Goal: Task Accomplishment & Management: Complete application form

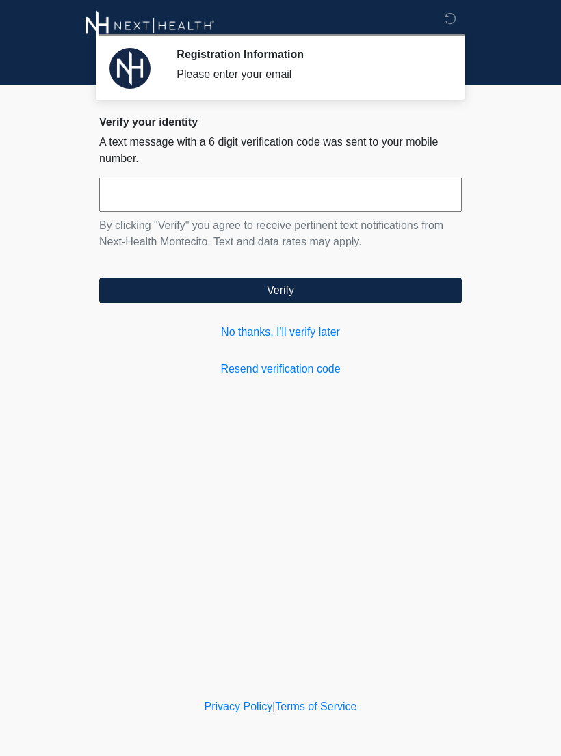
click at [294, 191] on input "text" at bounding box center [280, 195] width 362 height 34
type input "******"
click at [338, 295] on button "Verify" at bounding box center [280, 291] width 362 height 26
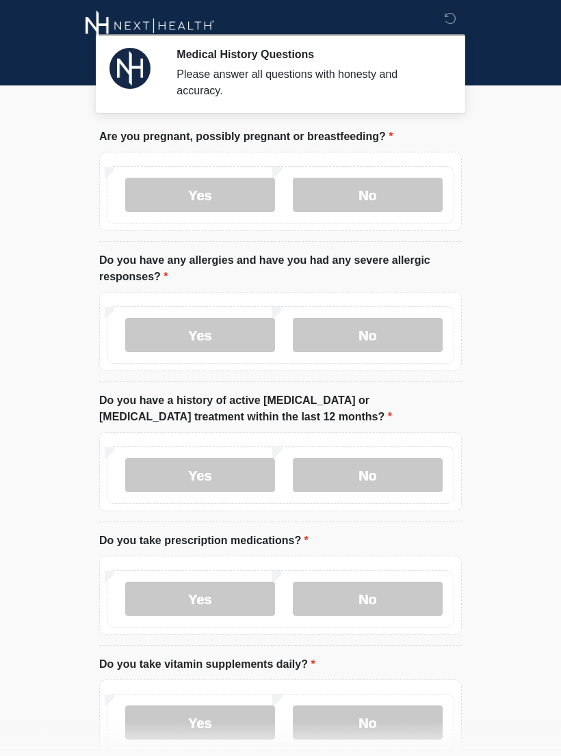
click at [377, 191] on label "No" at bounding box center [368, 195] width 150 height 34
click at [403, 340] on label "No" at bounding box center [368, 335] width 150 height 34
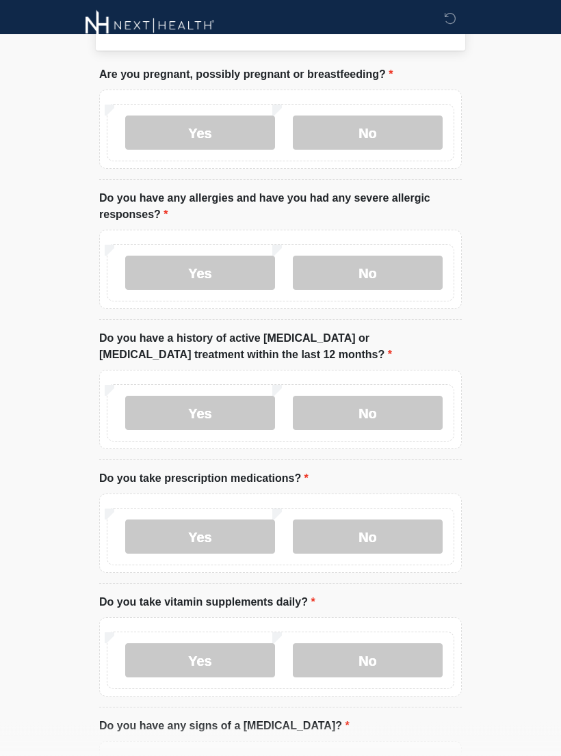
click at [402, 416] on label "No" at bounding box center [368, 413] width 150 height 34
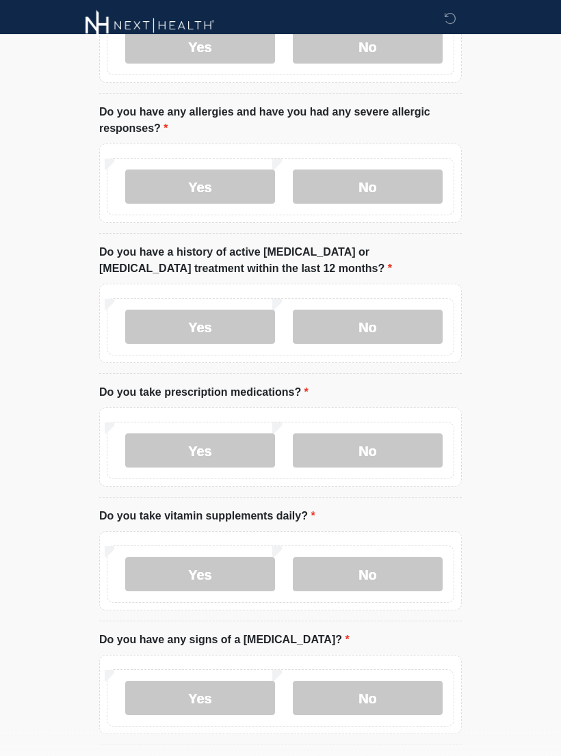
scroll to position [148, 0]
click at [390, 456] on label "No" at bounding box center [368, 450] width 150 height 34
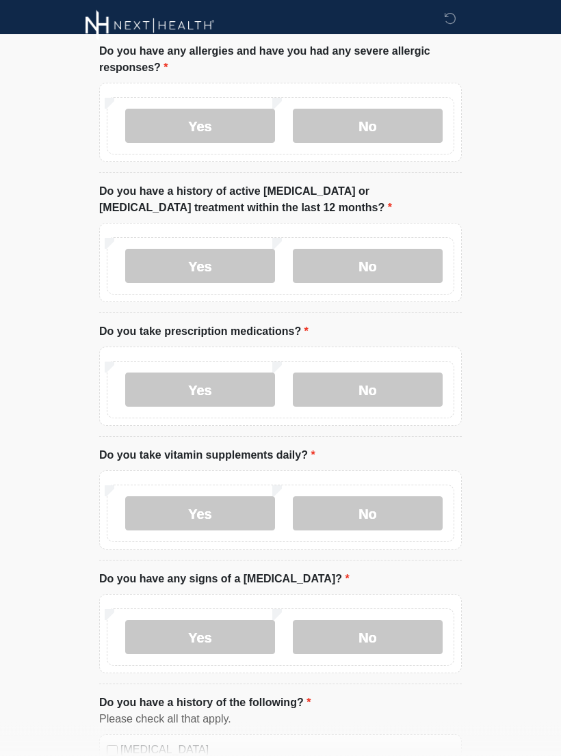
scroll to position [209, 0]
click at [209, 513] on label "Yes" at bounding box center [200, 513] width 150 height 34
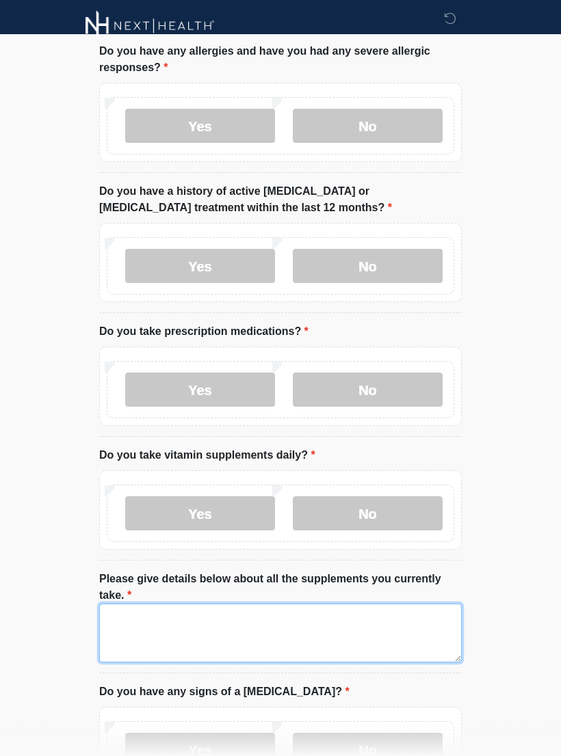
click at [215, 647] on textarea "Please give details below about all the supplements you currently take." at bounding box center [280, 633] width 362 height 59
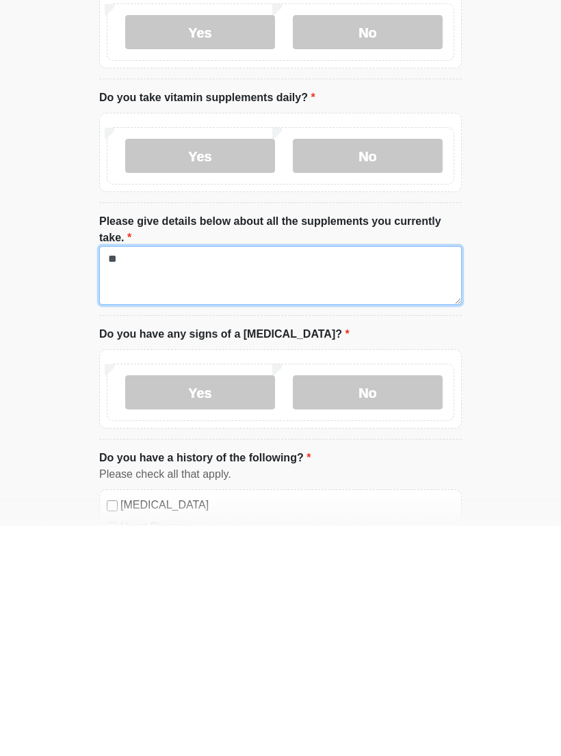
type textarea "*"
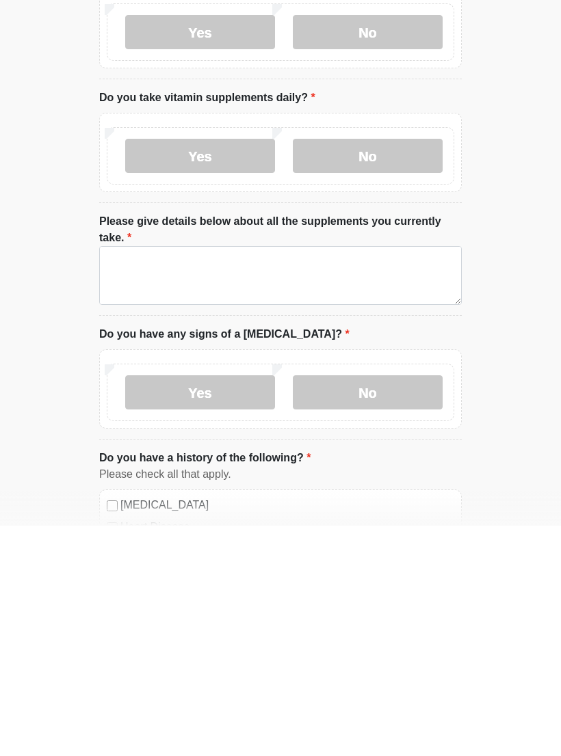
click at [375, 369] on label "No" at bounding box center [368, 386] width 150 height 34
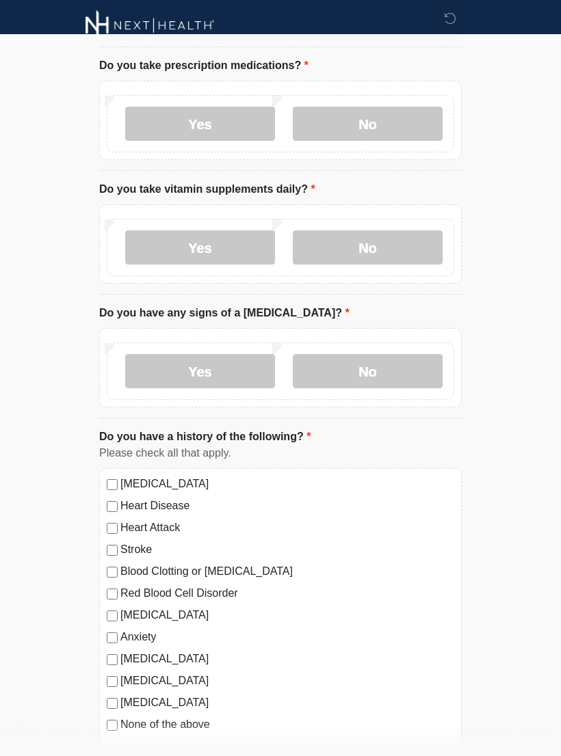
scroll to position [453, 0]
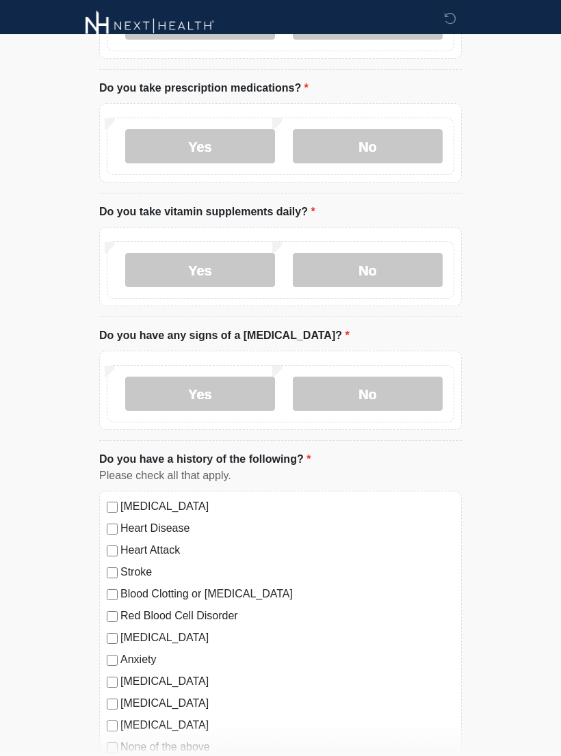
click at [388, 386] on label "No" at bounding box center [368, 394] width 150 height 34
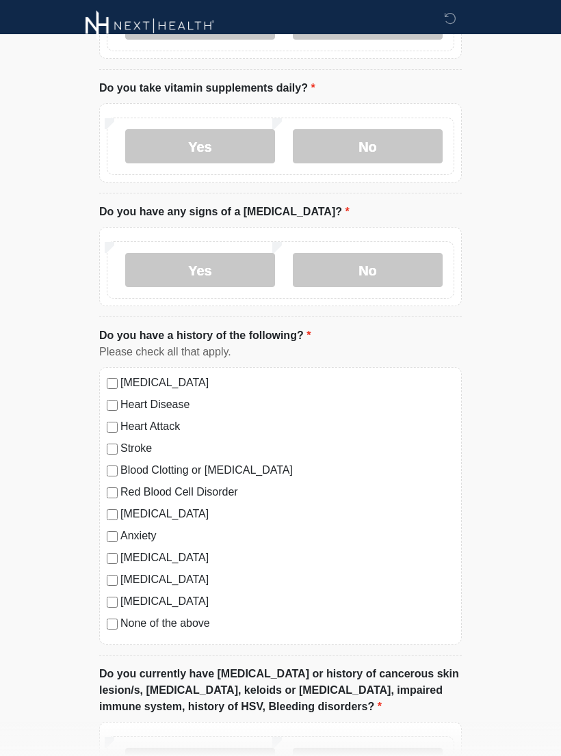
scroll to position [578, 0]
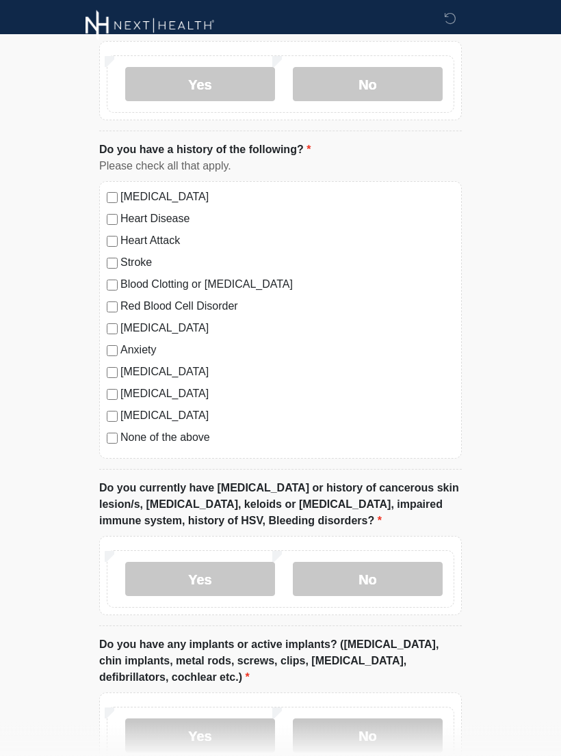
click at [414, 573] on label "No" at bounding box center [368, 580] width 150 height 34
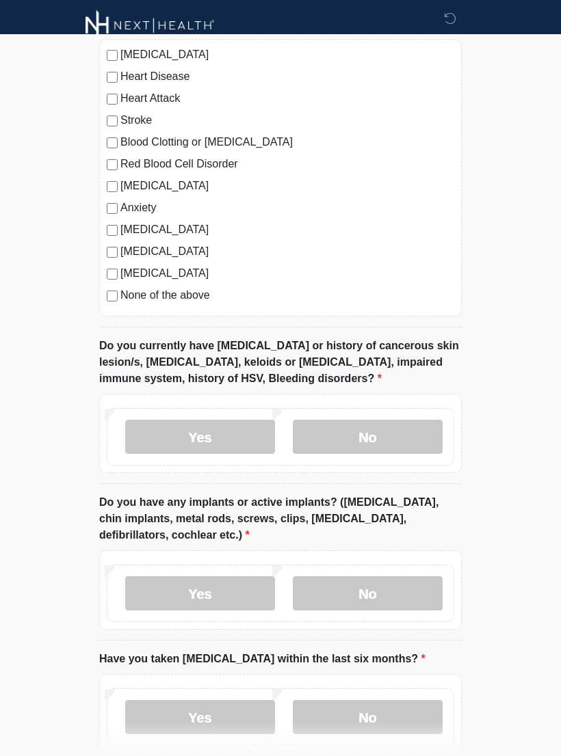
scroll to position [905, 0]
click at [406, 583] on label "No" at bounding box center [368, 593] width 150 height 34
click at [392, 715] on label "No" at bounding box center [368, 716] width 150 height 34
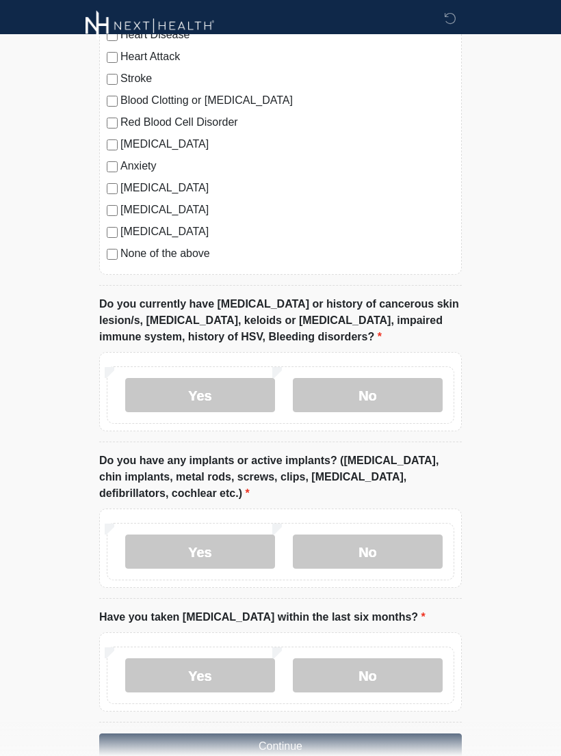
scroll to position [999, 0]
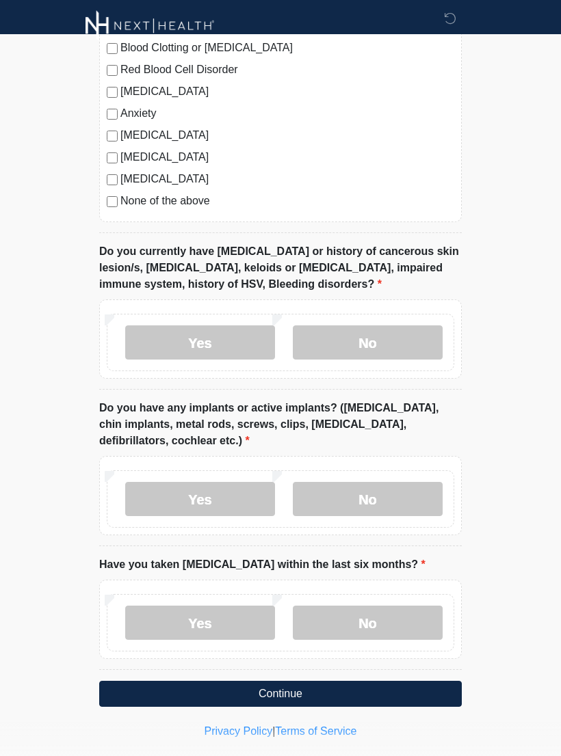
click at [348, 696] on button "Continue" at bounding box center [280, 694] width 362 height 26
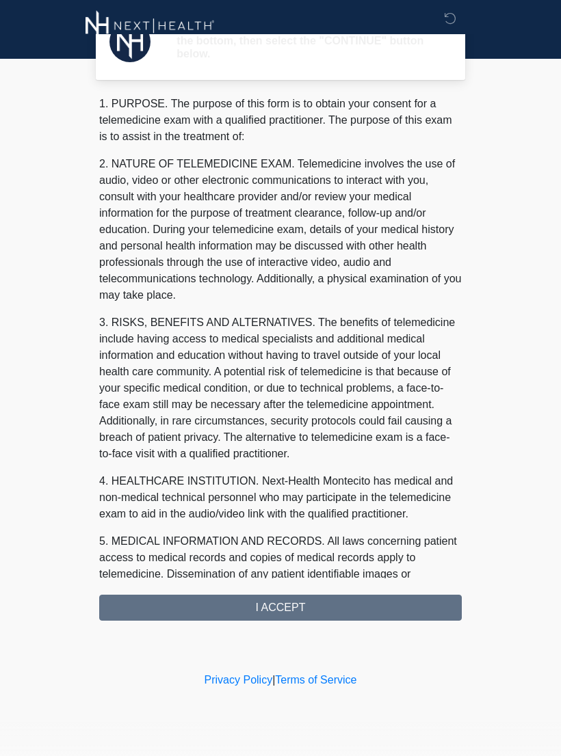
scroll to position [0, 0]
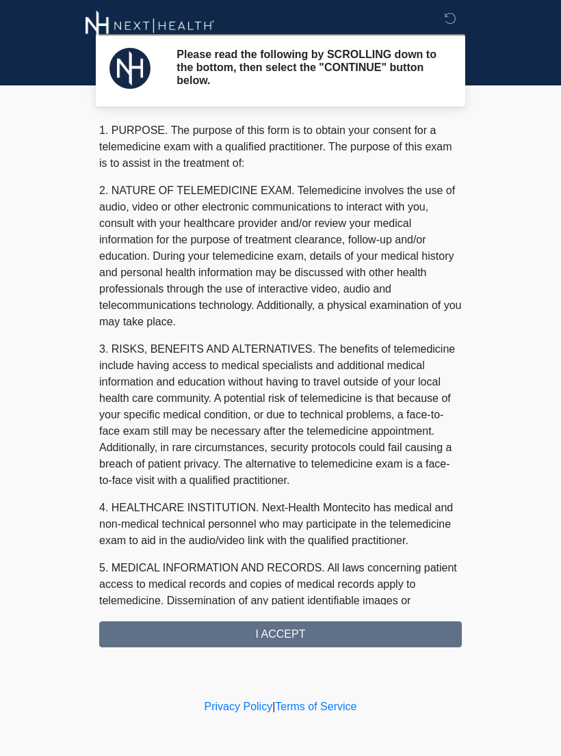
click at [367, 637] on div "1. PURPOSE. The purpose of this form is to obtain your consent for a telemedici…" at bounding box center [280, 384] width 362 height 525
click at [345, 639] on div "1. PURPOSE. The purpose of this form is to obtain your consent for a telemedici…" at bounding box center [280, 384] width 362 height 525
click at [288, 636] on div "1. PURPOSE. The purpose of this form is to obtain your consent for a telemedici…" at bounding box center [280, 384] width 362 height 525
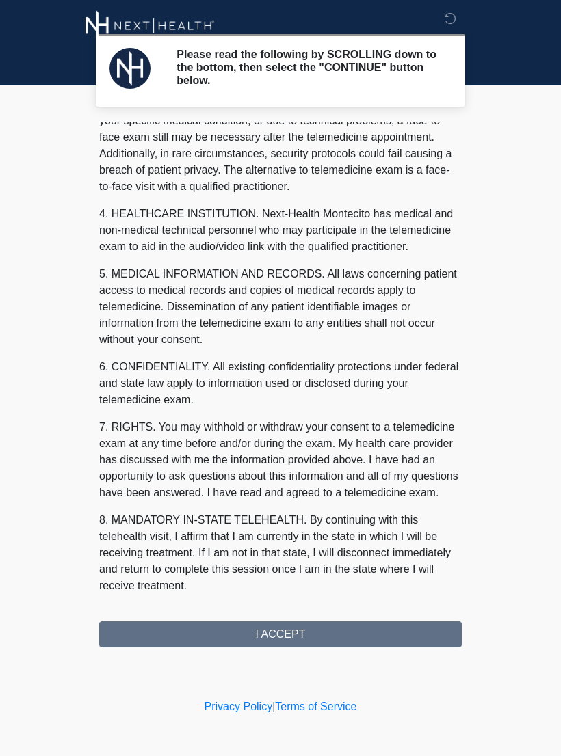
click at [323, 636] on div "1. PURPOSE. The purpose of this form is to obtain your consent for a telemedici…" at bounding box center [280, 384] width 362 height 525
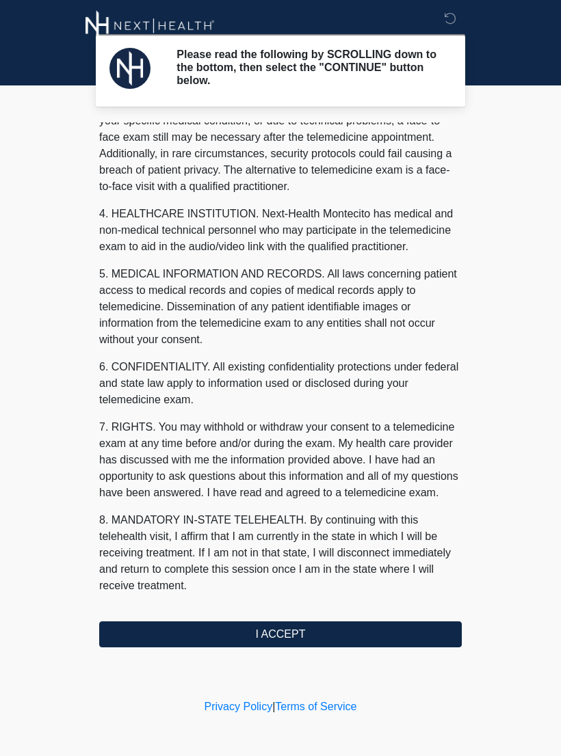
click at [344, 634] on button "I ACCEPT" at bounding box center [280, 634] width 362 height 26
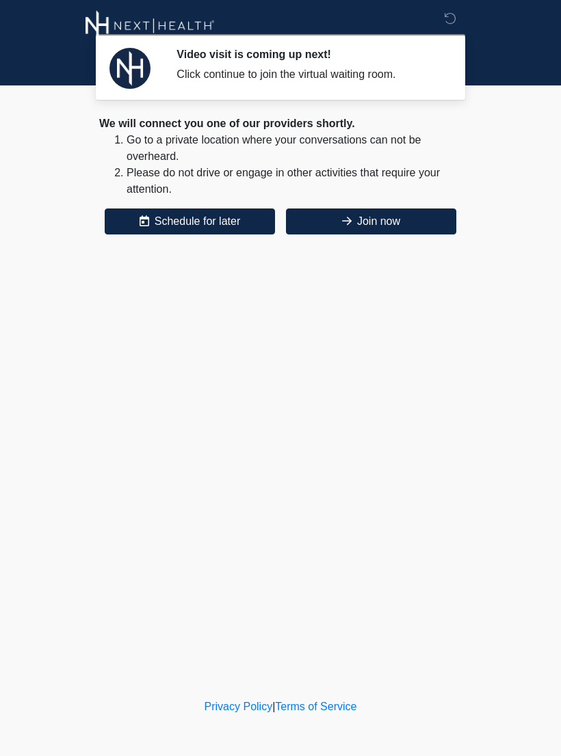
click at [400, 225] on button "Join now" at bounding box center [371, 221] width 170 height 26
